Goal: Task Accomplishment & Management: Manage account settings

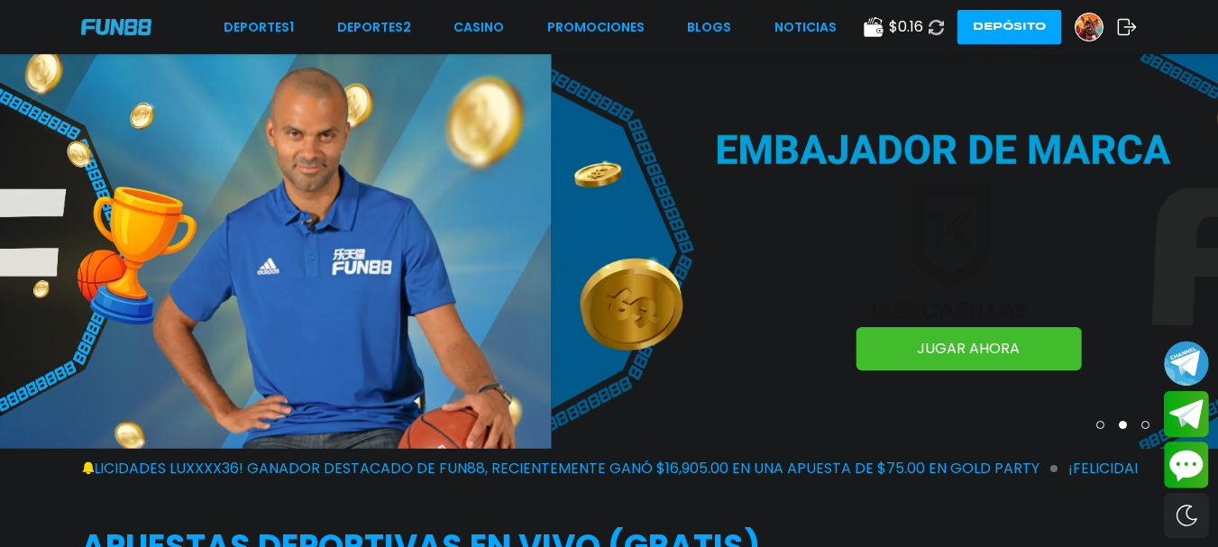
click at [1130, 27] on use at bounding box center [1127, 27] width 19 height 16
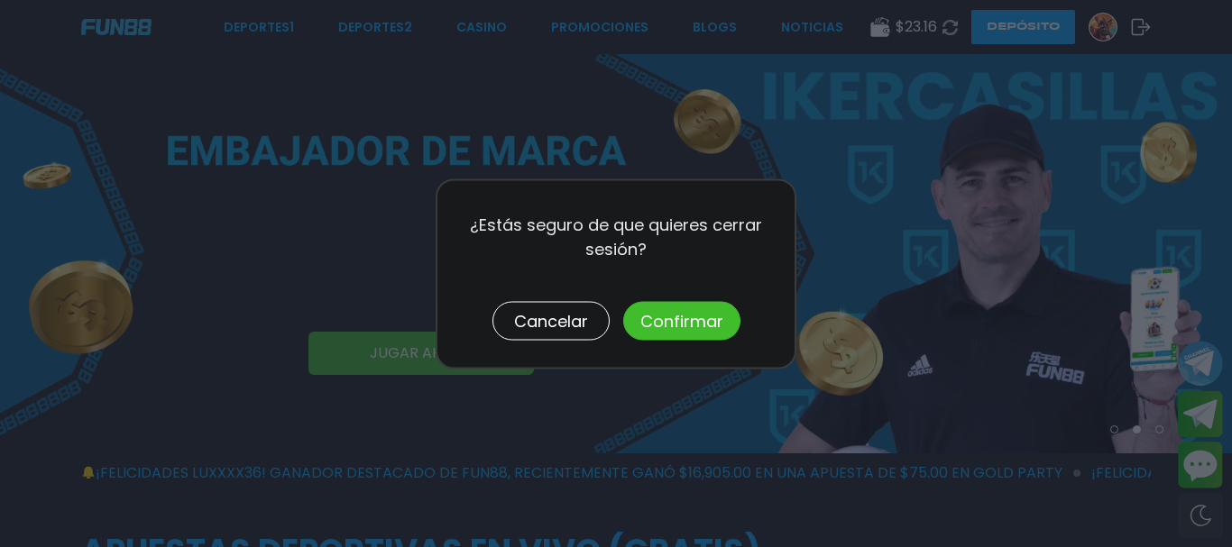
click at [691, 300] on div "¿Estás seguro de que quieres cerrar sesión? Cancelar Confirmar" at bounding box center [616, 274] width 361 height 190
click at [690, 304] on button "Confirmar" at bounding box center [681, 320] width 117 height 39
click at [690, 305] on button "Confirmar" at bounding box center [681, 320] width 117 height 39
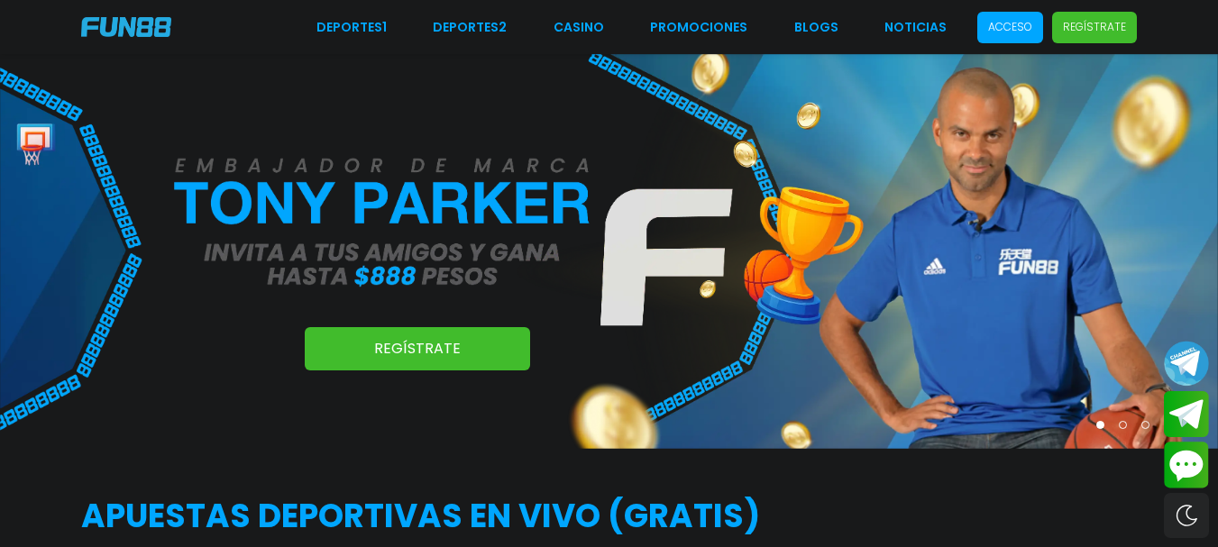
click at [1009, 31] on p "Acceso" at bounding box center [1010, 27] width 44 height 16
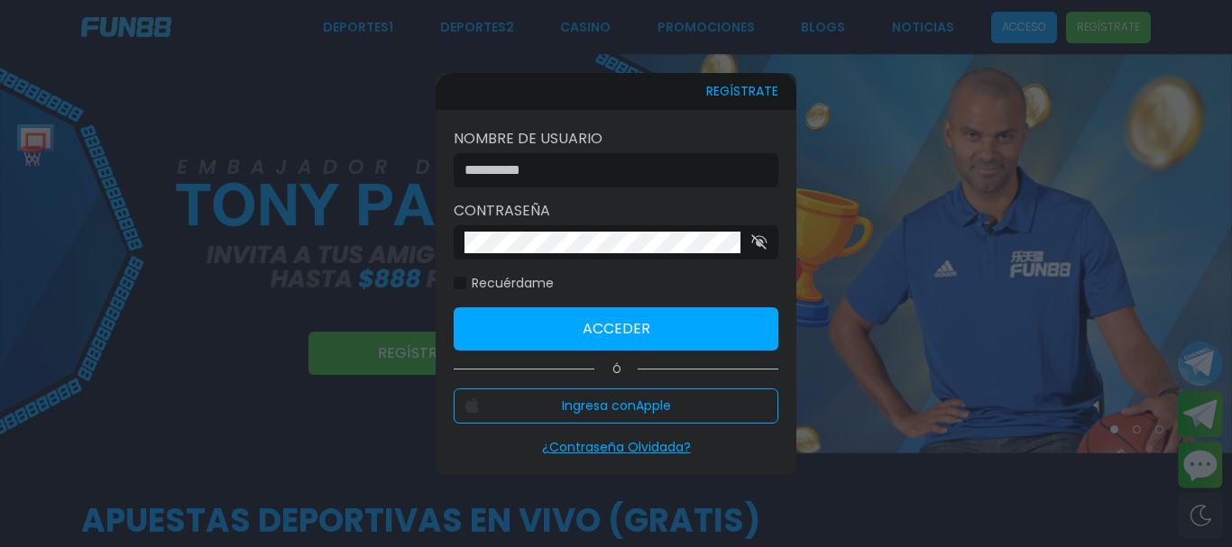
click at [616, 168] on input at bounding box center [610, 171] width 292 height 22
type input "*******"
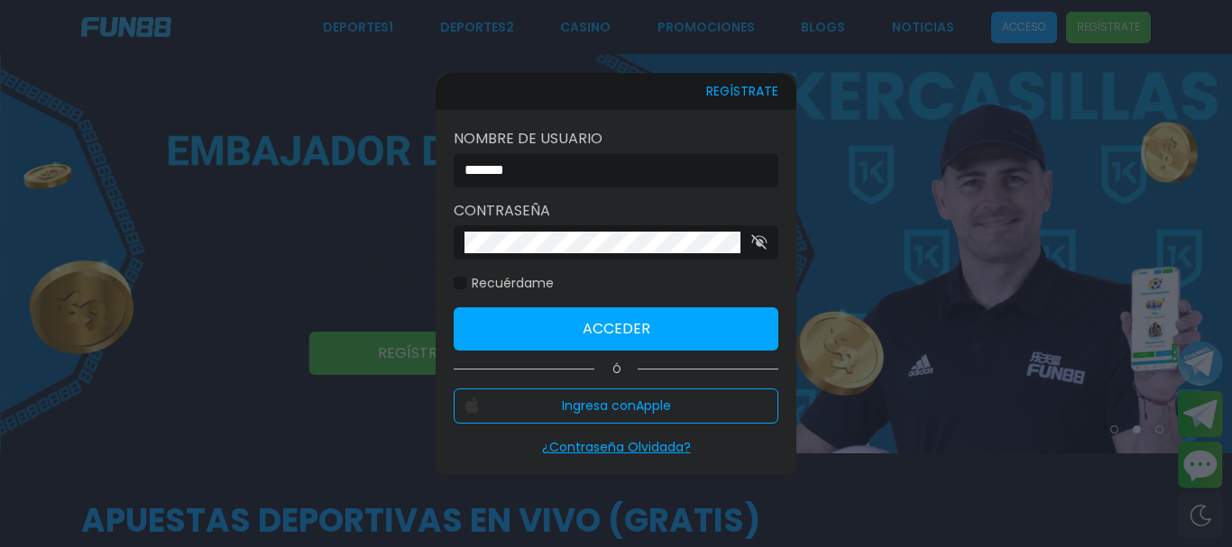
click at [652, 322] on button "Acceder" at bounding box center [616, 328] width 325 height 43
